Goal: Transaction & Acquisition: Purchase product/service

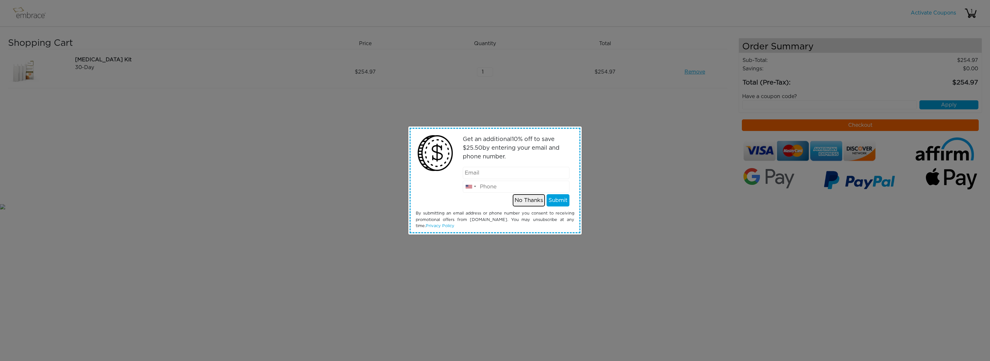
click at [524, 201] on button "No Thanks" at bounding box center [529, 200] width 32 height 12
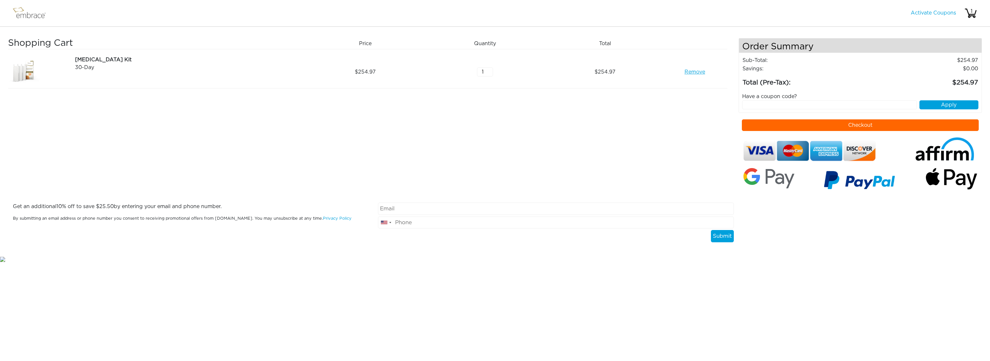
click at [28, 15] on img at bounding box center [32, 13] width 42 height 16
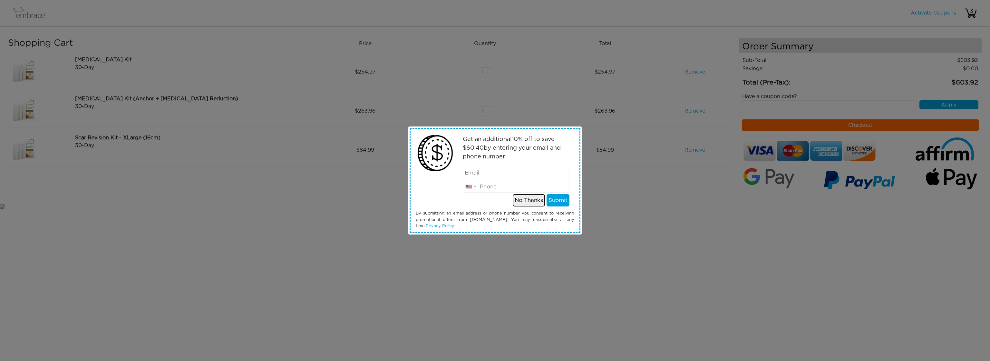
click at [528, 201] on button "No Thanks" at bounding box center [529, 200] width 32 height 12
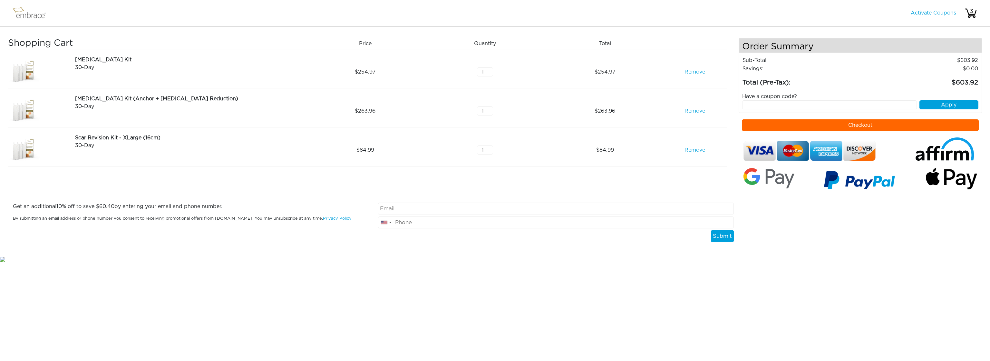
click at [491, 146] on input "1" at bounding box center [485, 149] width 16 height 9
type input "2"
click at [489, 149] on input "2" at bounding box center [485, 149] width 16 height 9
click at [792, 104] on input "text" at bounding box center [830, 104] width 175 height 9
type input "STACKANDSAVE"
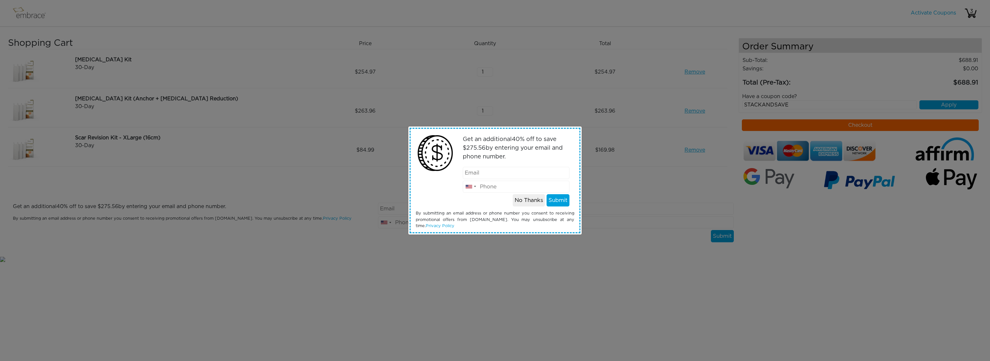
click at [505, 177] on input "email" at bounding box center [516, 173] width 107 height 12
type input "53-whisker-gremlin@icloud.com"
click at [490, 188] on input "tel" at bounding box center [516, 187] width 107 height 12
click at [490, 188] on input "8634" at bounding box center [516, 187] width 107 height 12
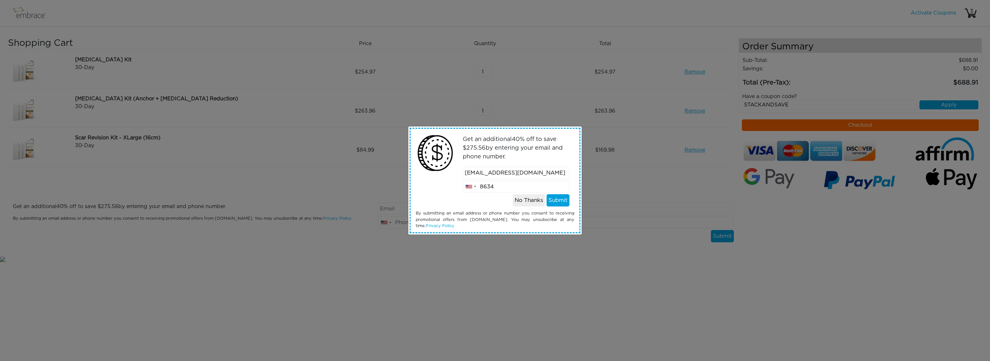
click at [490, 188] on input "8634" at bounding box center [516, 187] width 107 height 12
type input "8632570991"
click at [550, 198] on button "Submit" at bounding box center [558, 200] width 23 height 12
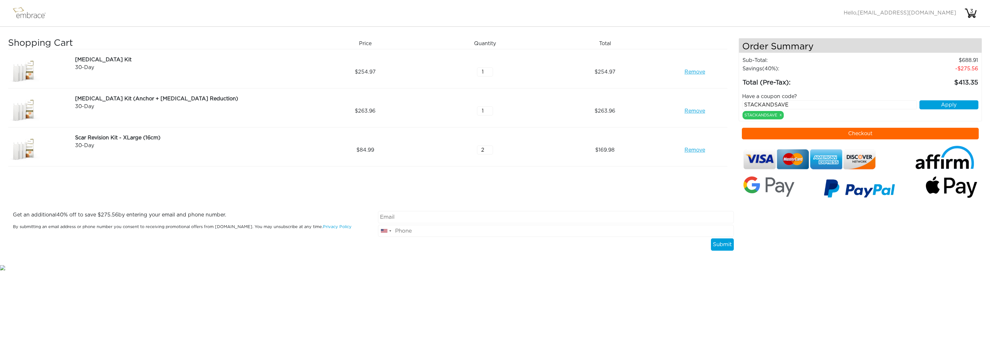
click at [77, 58] on div "[MEDICAL_DATA] Kit" at bounding box center [189, 60] width 228 height 8
click at [23, 13] on img at bounding box center [32, 13] width 42 height 16
